Goal: Navigation & Orientation: Find specific page/section

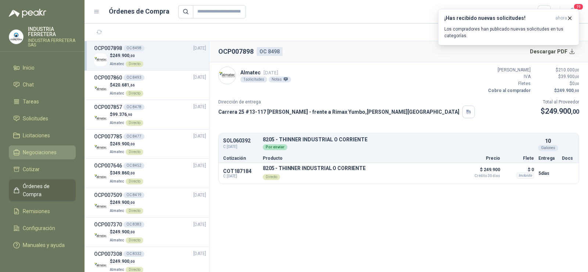
click at [46, 148] on span "Negociaciones" at bounding box center [40, 152] width 34 height 8
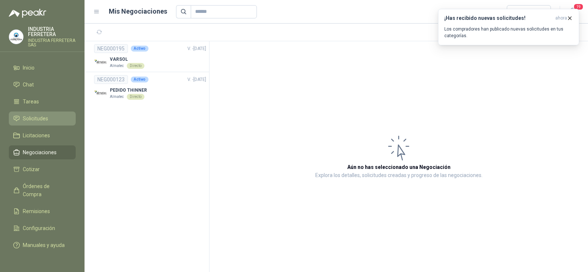
click at [36, 121] on span "Solicitudes" at bounding box center [35, 118] width 25 height 8
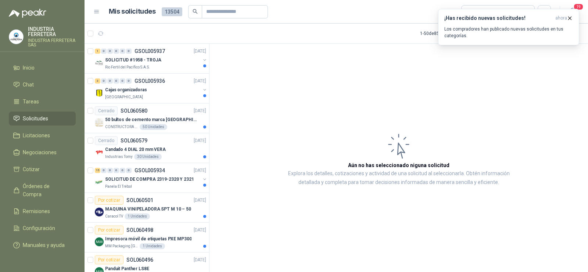
click at [41, 118] on span "Solicitudes" at bounding box center [35, 118] width 25 height 8
click at [44, 185] on span "Órdenes de Compra" at bounding box center [46, 190] width 46 height 16
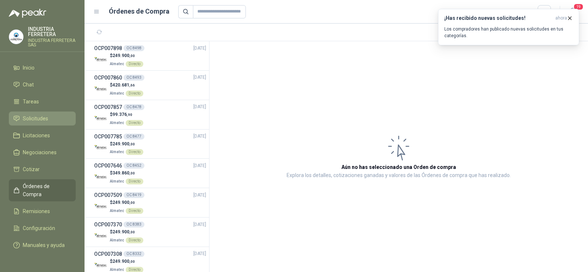
click at [50, 114] on link "Solicitudes" at bounding box center [42, 118] width 67 height 14
